Goal: Navigation & Orientation: Find specific page/section

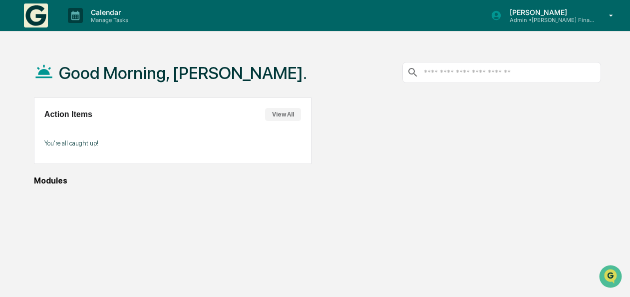
click at [280, 112] on button "View All" at bounding box center [283, 114] width 36 height 13
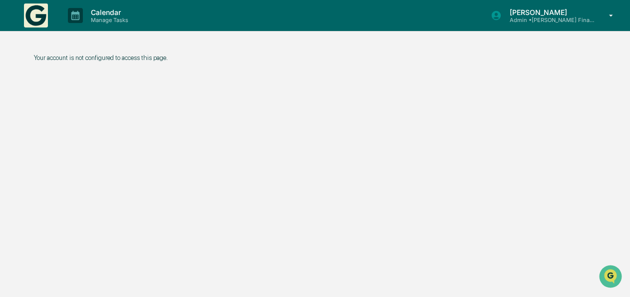
click at [513, 10] on p "[PERSON_NAME]" at bounding box center [548, 12] width 93 height 8
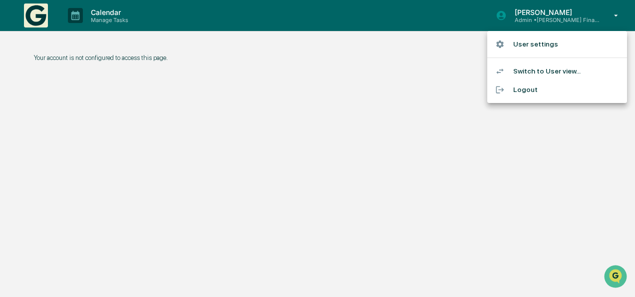
drag, startPoint x: 330, startPoint y: 134, endPoint x: 316, endPoint y: 149, distance: 20.8
click at [330, 135] on div at bounding box center [317, 148] width 635 height 297
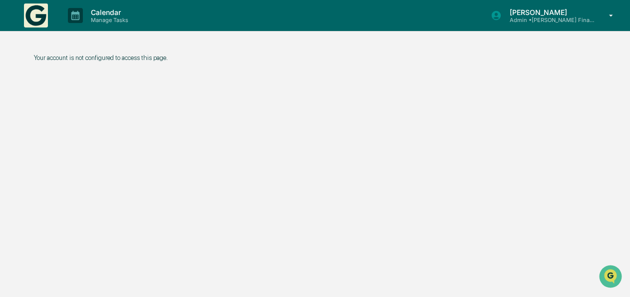
click at [614, 11] on icon at bounding box center [611, 15] width 17 height 9
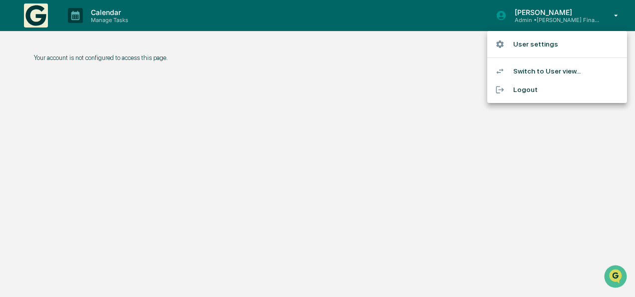
drag, startPoint x: 219, startPoint y: 57, endPoint x: 109, endPoint y: 17, distance: 117.4
click at [218, 57] on div at bounding box center [317, 148] width 635 height 297
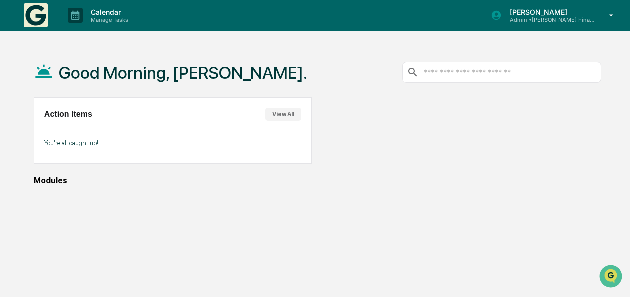
scroll to position [47, 0]
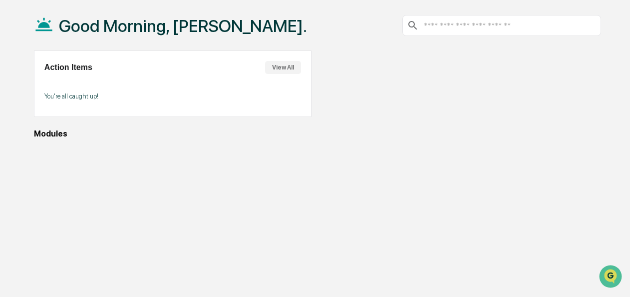
click at [280, 71] on button "View All" at bounding box center [283, 67] width 36 height 13
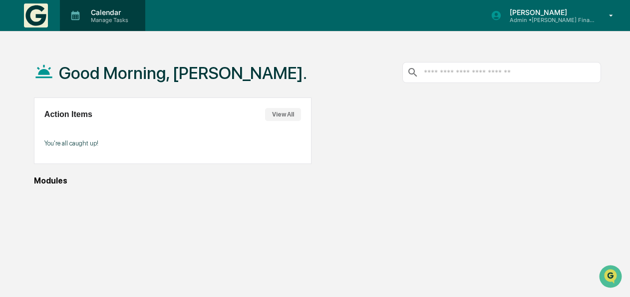
click at [100, 18] on p "Manage Tasks" at bounding box center [108, 19] width 50 height 7
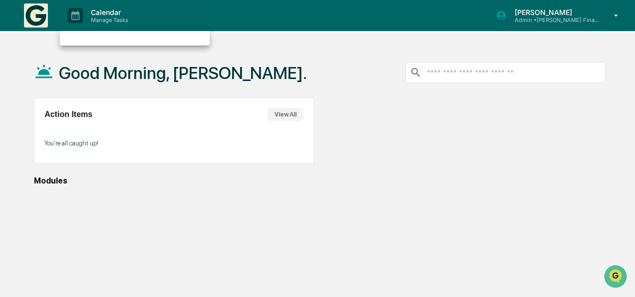
click at [100, 38] on ul at bounding box center [135, 38] width 150 height 14
click at [75, 17] on div at bounding box center [317, 148] width 635 height 297
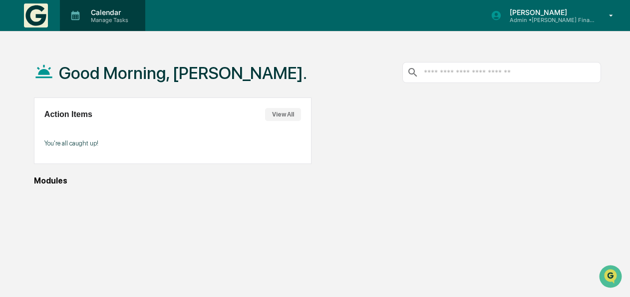
click at [91, 15] on p "Calendar" at bounding box center [108, 12] width 50 height 8
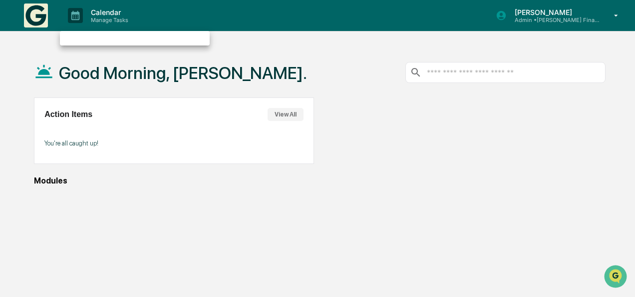
click at [526, 14] on div at bounding box center [317, 148] width 635 height 297
click at [612, 15] on icon at bounding box center [612, 15] width 4 height 2
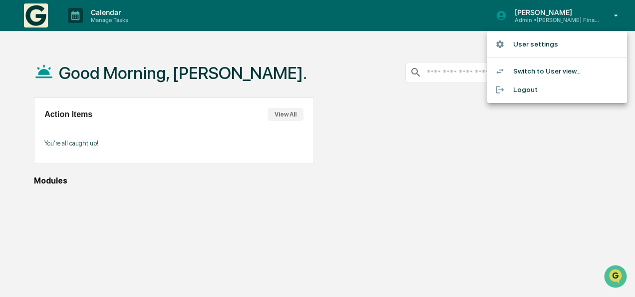
click at [416, 87] on div at bounding box center [317, 148] width 635 height 297
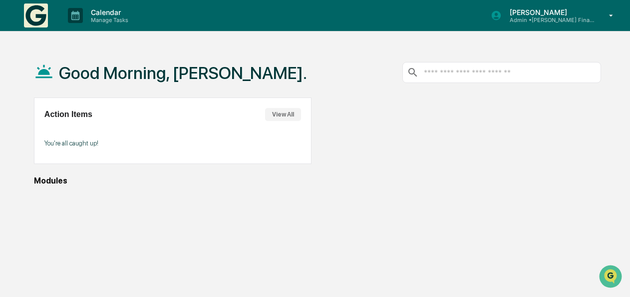
click at [427, 76] on input "text" at bounding box center [510, 72] width 174 height 9
click at [614, 13] on icon at bounding box center [611, 15] width 17 height 9
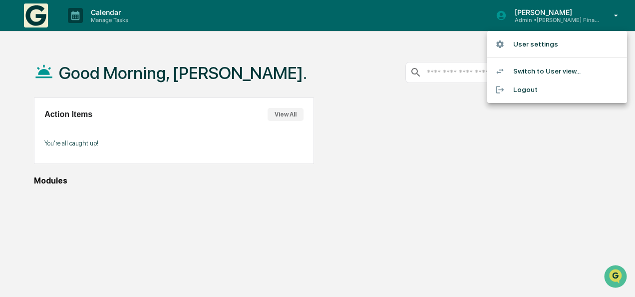
click at [409, 89] on div at bounding box center [317, 148] width 635 height 297
